Goal: Information Seeking & Learning: Learn about a topic

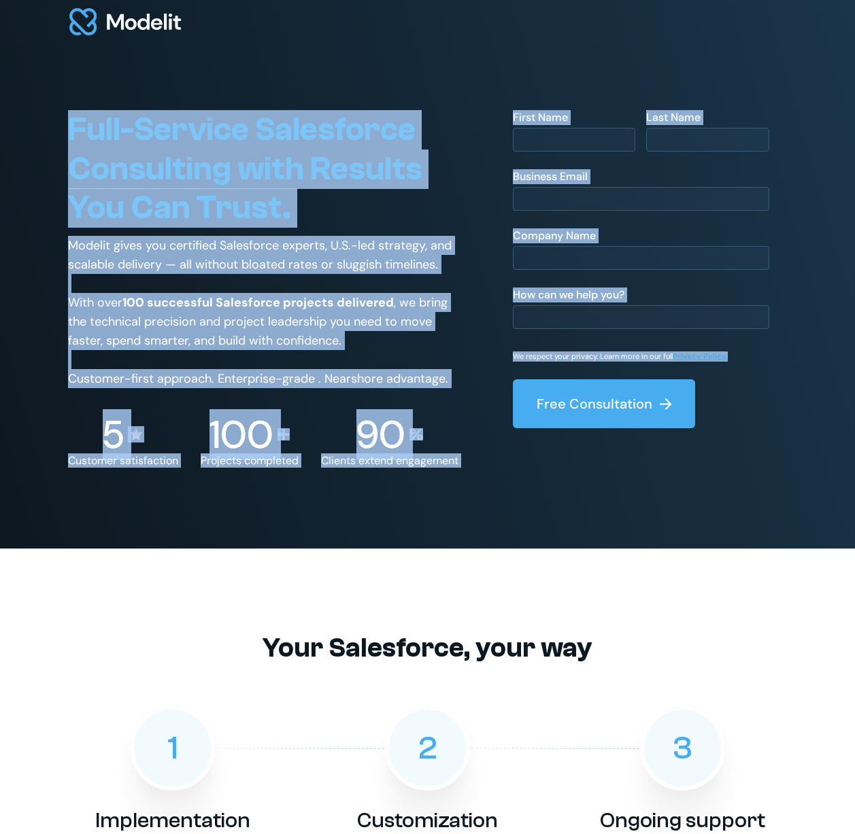
drag, startPoint x: 158, startPoint y: 158, endPoint x: 714, endPoint y: 494, distance: 649.6
click at [714, 494] on div "Full-Service Salesforce Consulting with Results You Can Trust. Modelit gives yo…" at bounding box center [427, 274] width 855 height 549
click at [715, 492] on div "Full-Service Salesforce Consulting with Results You Can Trust. Modelit gives yo…" at bounding box center [427, 295] width 719 height 506
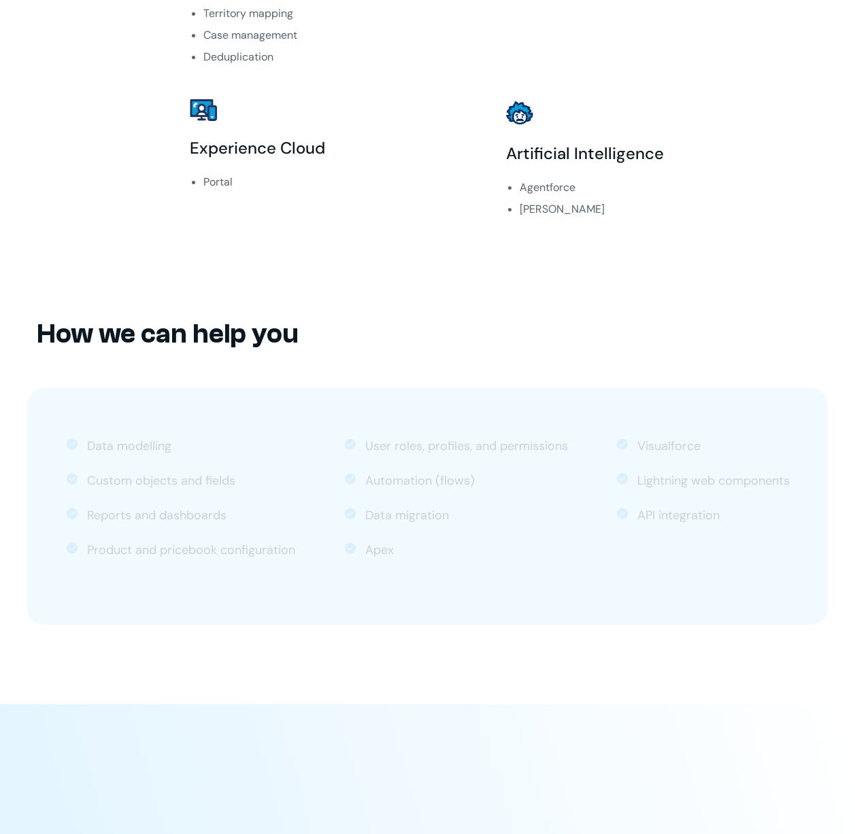
scroll to position [1292, 0]
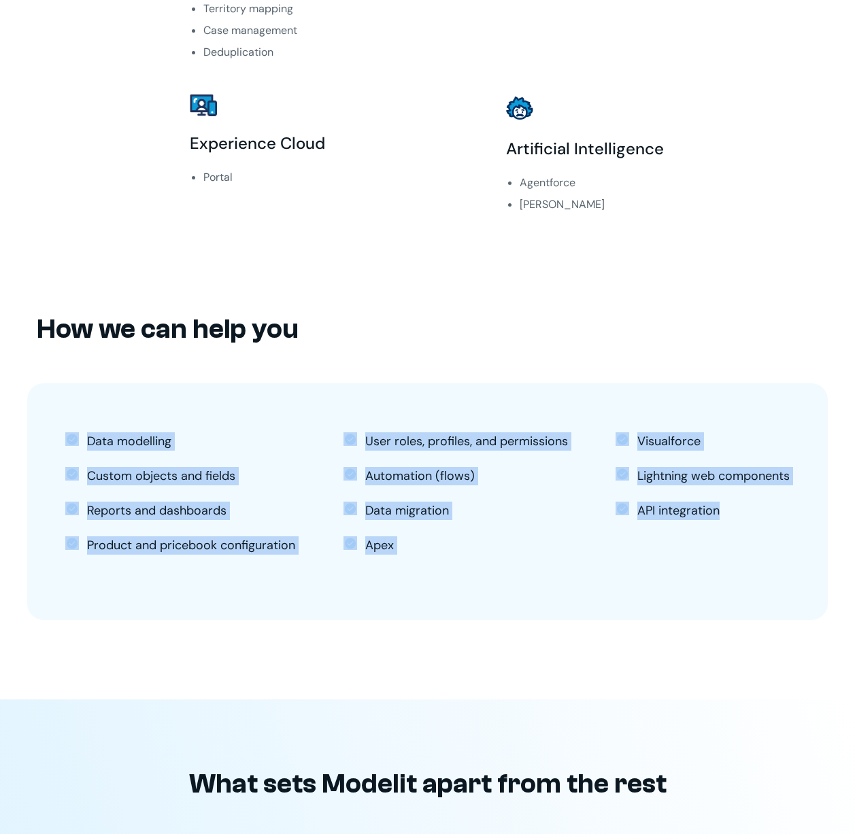
drag, startPoint x: 572, startPoint y: 326, endPoint x: 719, endPoint y: 583, distance: 296.0
click at [719, 583] on div "How we can help you Data modelling Custom objects and fields Reports and dashbo…" at bounding box center [427, 486] width 800 height 426
click at [719, 583] on div "Data modelling Custom objects and fields Reports and dashboards Product and pri…" at bounding box center [427, 501] width 800 height 237
drag, startPoint x: 719, startPoint y: 583, endPoint x: -3, endPoint y: 305, distance: 773.6
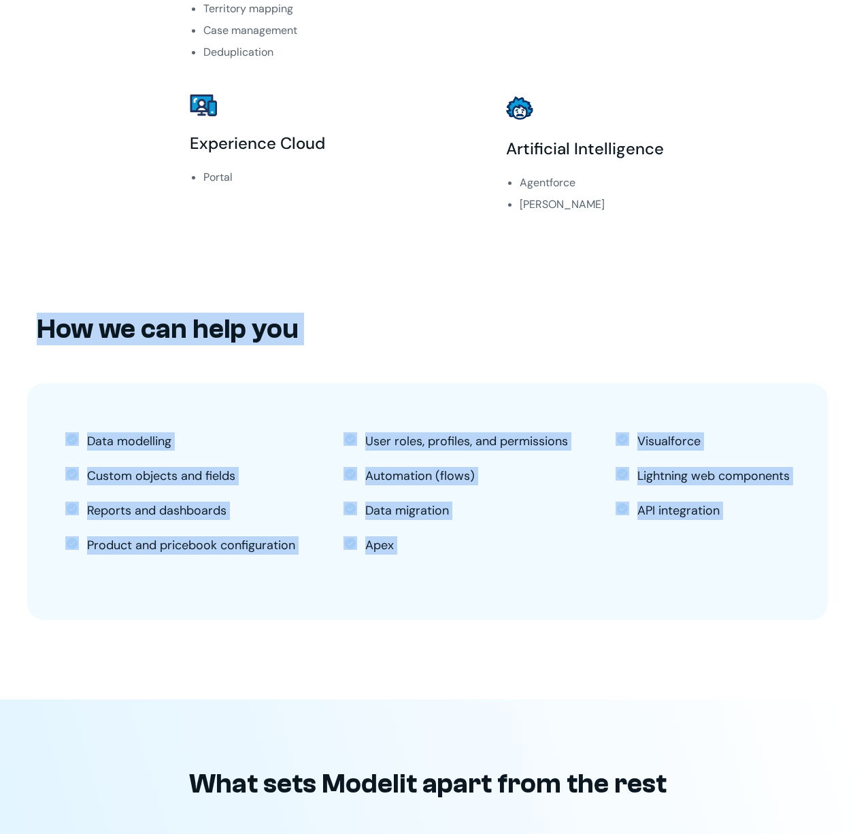
click at [23, 305] on div "How we can help you Data modelling Custom objects and fields Reports and dashbo…" at bounding box center [427, 486] width 855 height 426
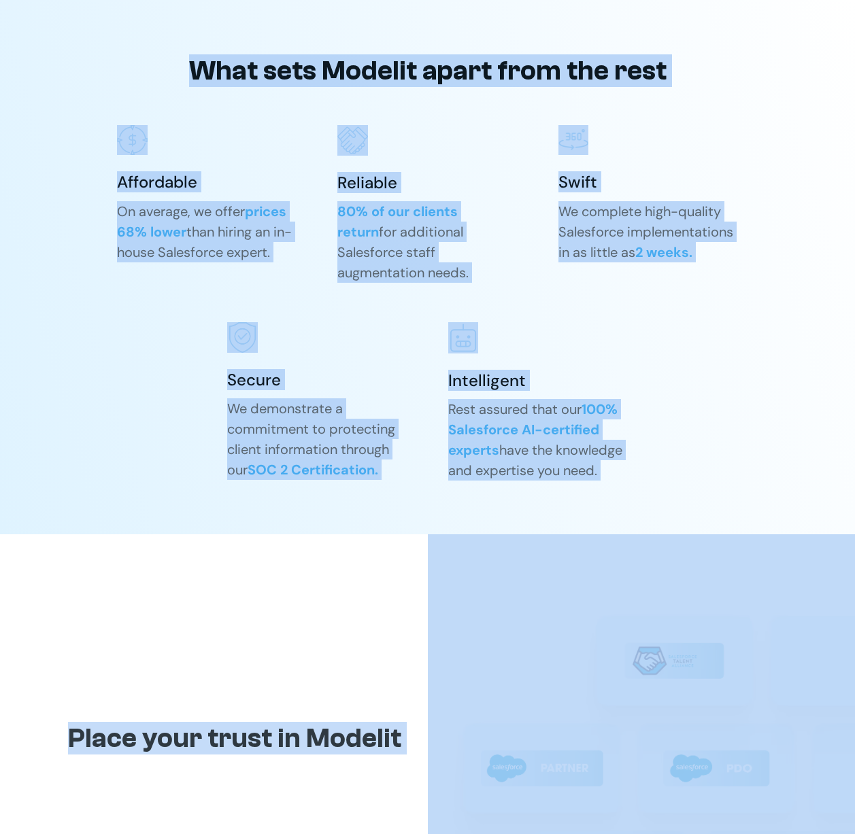
scroll to position [2175, 0]
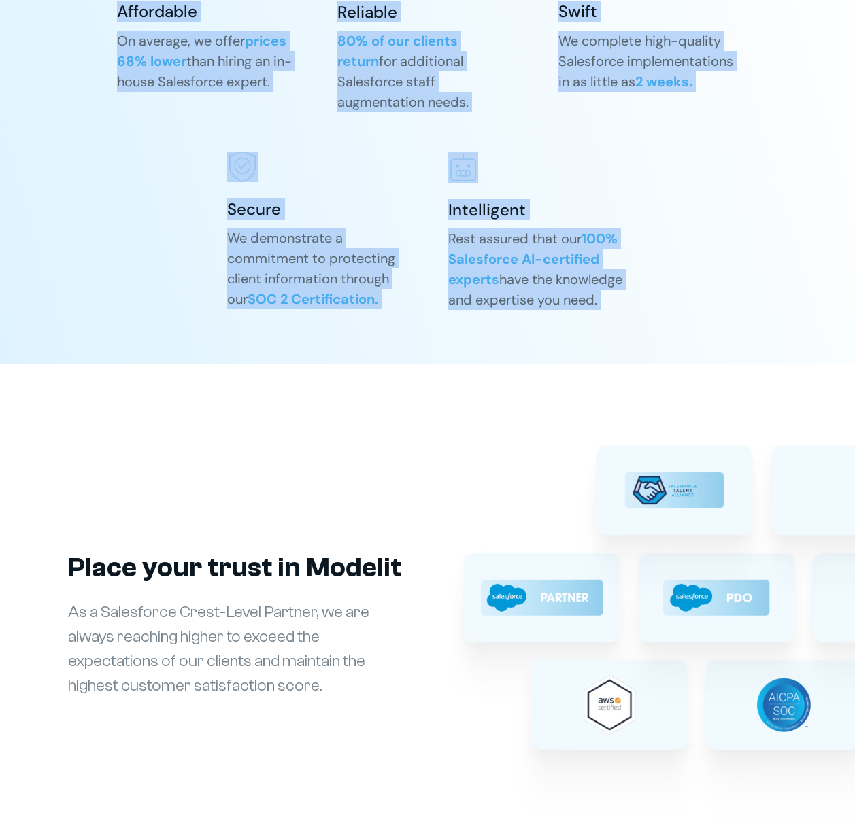
drag, startPoint x: 23, startPoint y: 305, endPoint x: 657, endPoint y: 298, distance: 633.6
click at [657, 298] on div "Full-Service Salesforce Consulting with Results You Can Trust. Modelit gives yo…" at bounding box center [427, 326] width 855 height 5003
click at [657, 298] on div "What sets Modelit apart from the rest Affordable On average, we offer prices 68…" at bounding box center [427, 89] width 719 height 547
